Goal: Navigation & Orientation: Find specific page/section

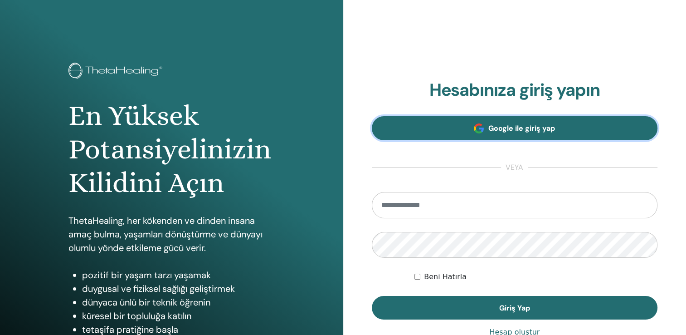
click at [496, 130] on span "Google ile giriş yap" at bounding box center [521, 128] width 67 height 10
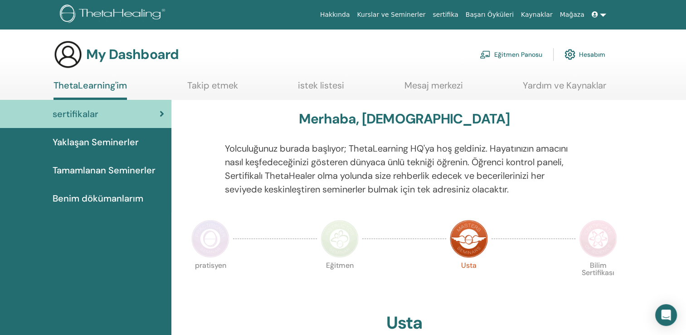
click at [110, 199] on span "Benim dökümanlarım" at bounding box center [98, 198] width 91 height 14
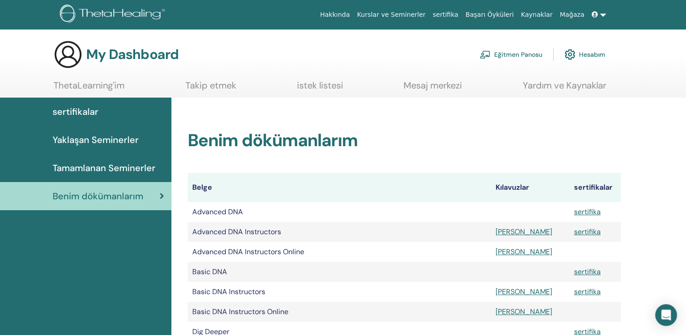
click at [568, 85] on link "Yardım ve Kaynaklar" at bounding box center [564, 89] width 83 height 18
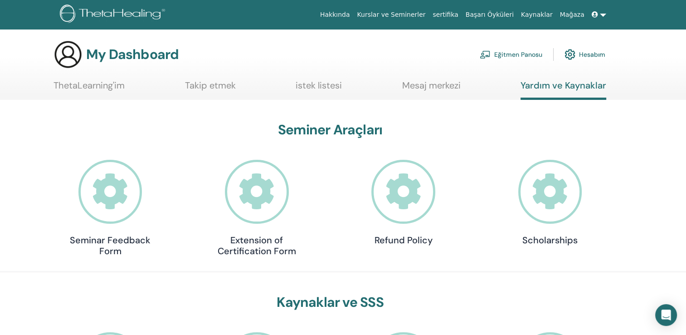
click at [429, 14] on link "Kurslar ve Seminerler" at bounding box center [391, 14] width 76 height 17
click at [509, 58] on link "Eğitmen Panosu" at bounding box center [511, 54] width 63 height 20
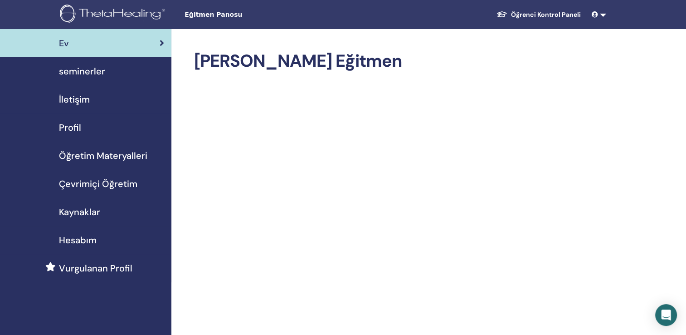
drag, startPoint x: 0, startPoint y: 0, endPoint x: 553, endPoint y: 0, distance: 552.7
click at [553, 0] on div "Eğitmen Panosu Öğrenci Kontrol Paneli EK ESRA KÖKSAL ThetaLearning'im ThetaHeal…" at bounding box center [343, 14] width 632 height 29
click at [98, 185] on span "Çevrimiçi Öğretim" at bounding box center [98, 184] width 78 height 14
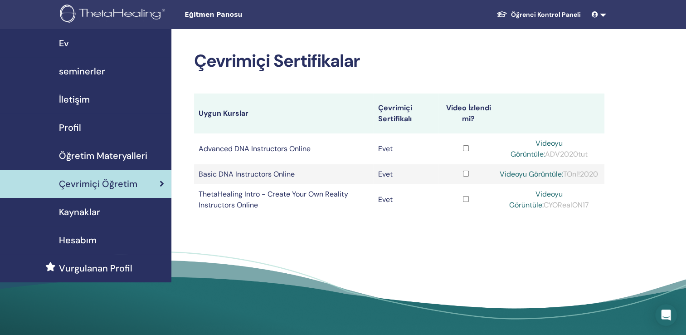
click at [72, 118] on link "Profil" at bounding box center [85, 127] width 171 height 28
